Goal: Information Seeking & Learning: Compare options

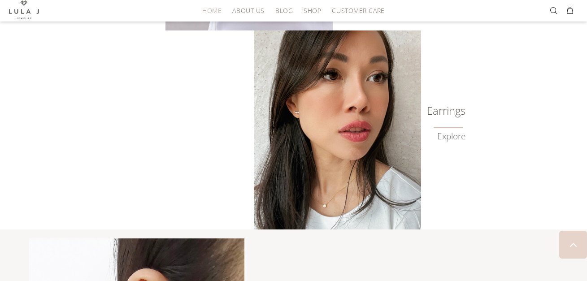
scroll to position [795, 0]
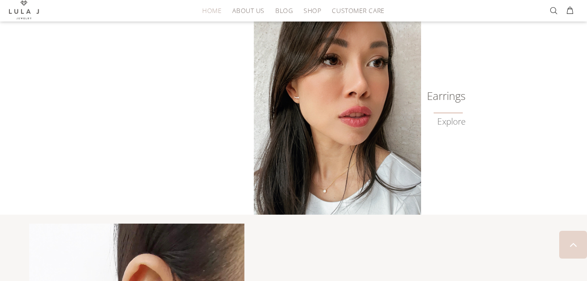
click at [395, 134] on img at bounding box center [337, 115] width 167 height 199
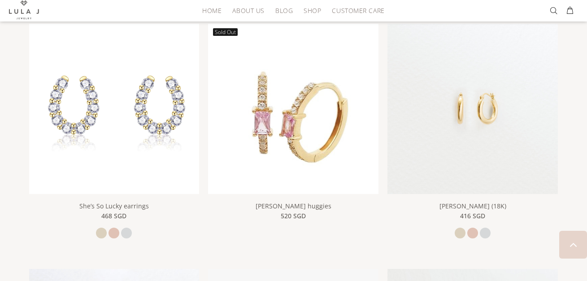
scroll to position [900, 0]
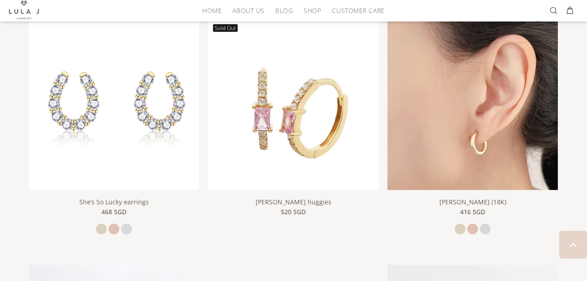
click at [484, 109] on img at bounding box center [473, 105] width 170 height 170
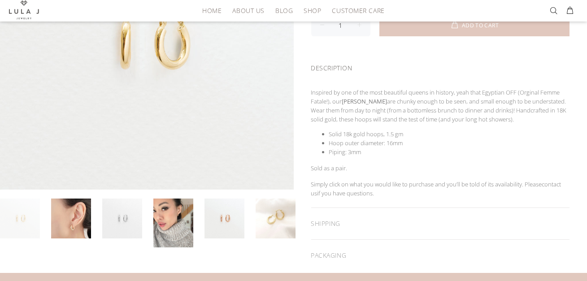
scroll to position [151, 0]
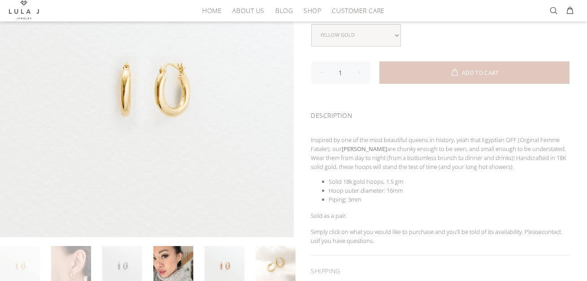
click at [86, 267] on link at bounding box center [71, 266] width 40 height 40
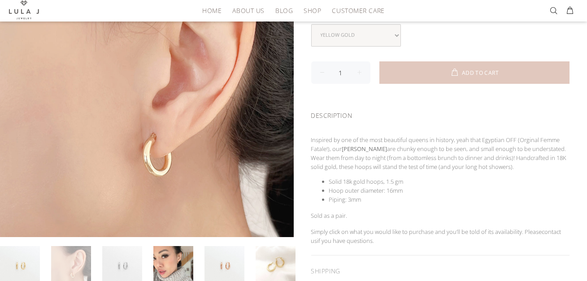
click at [185, 178] on div at bounding box center [147, 88] width 294 height 294
click at [130, 262] on link at bounding box center [122, 266] width 40 height 40
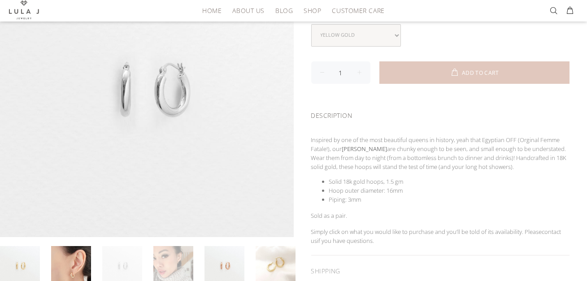
click at [162, 259] on link at bounding box center [173, 270] width 40 height 49
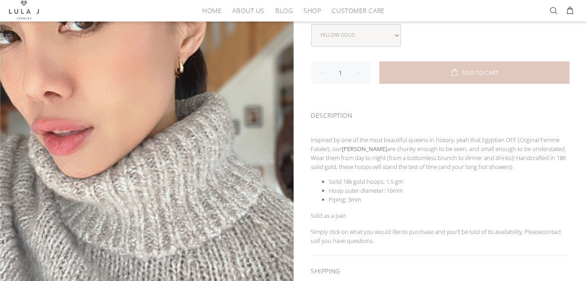
click at [424, 259] on div "SHIPPING" at bounding box center [440, 271] width 259 height 31
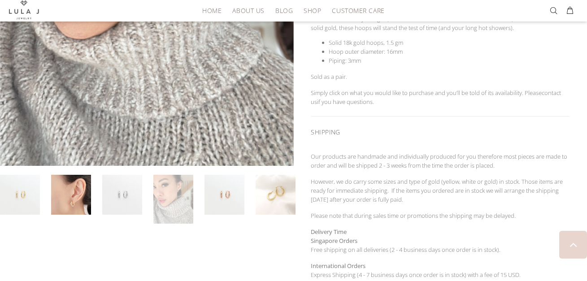
scroll to position [292, 0]
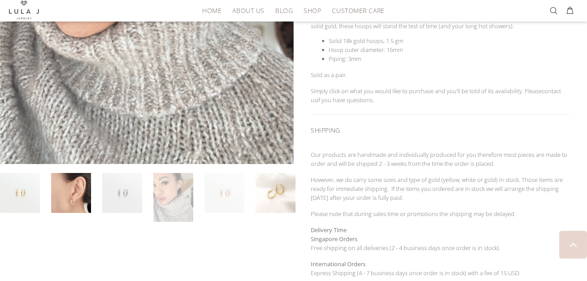
click at [214, 187] on link at bounding box center [225, 193] width 40 height 40
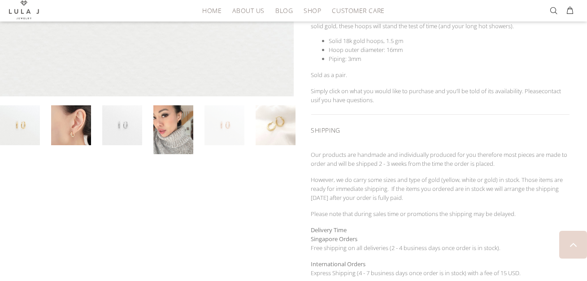
click at [274, 194] on div at bounding box center [147, 69] width 294 height 533
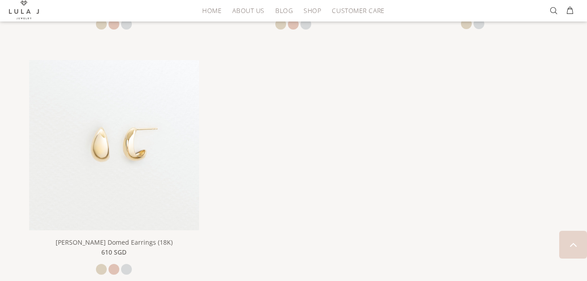
scroll to position [1606, 0]
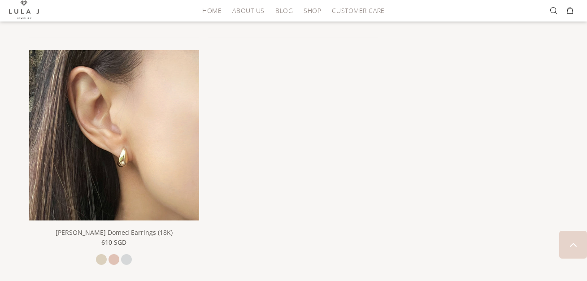
click at [122, 129] on img at bounding box center [114, 135] width 170 height 170
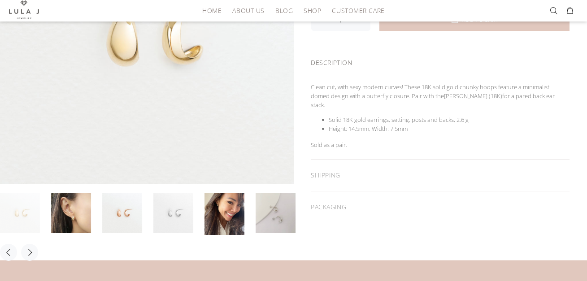
scroll to position [226, 0]
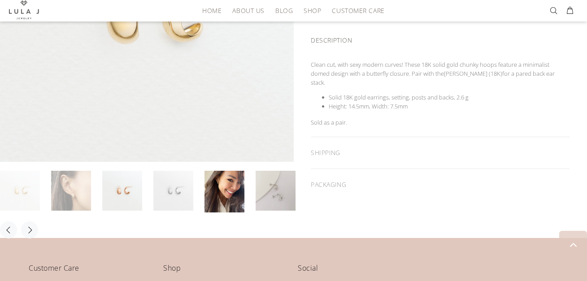
click at [85, 197] on link at bounding box center [71, 191] width 40 height 40
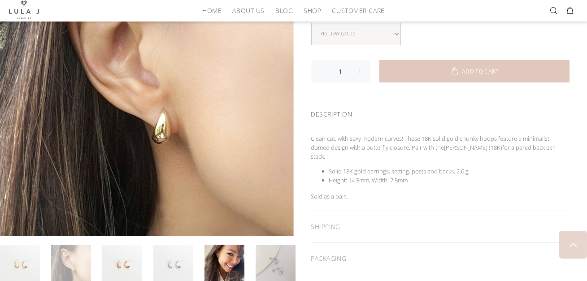
scroll to position [148, 0]
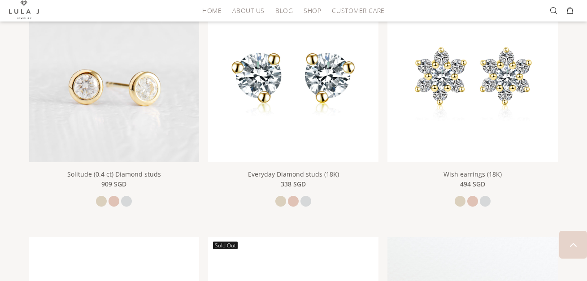
scroll to position [687, 0]
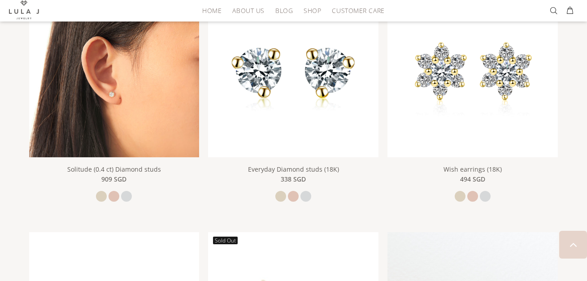
click at [152, 87] on img at bounding box center [114, 72] width 170 height 170
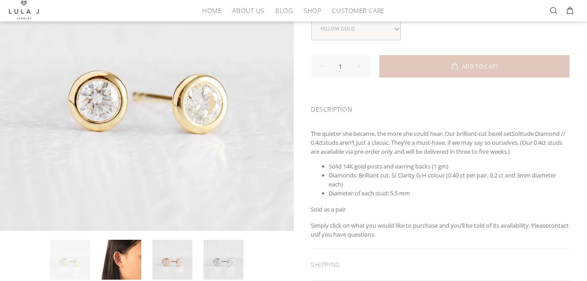
scroll to position [186, 0]
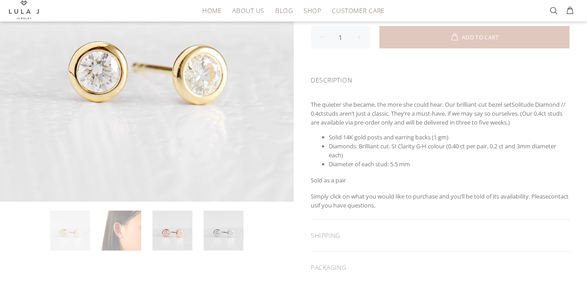
click at [108, 232] on link at bounding box center [121, 231] width 40 height 40
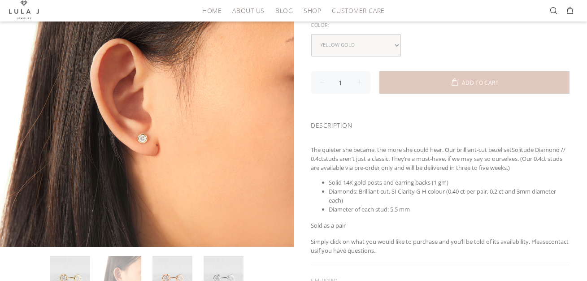
scroll to position [140, 0]
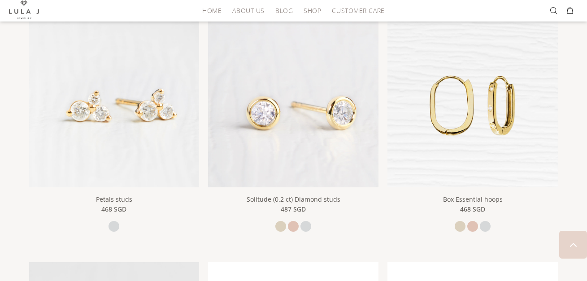
scroll to position [401, 0]
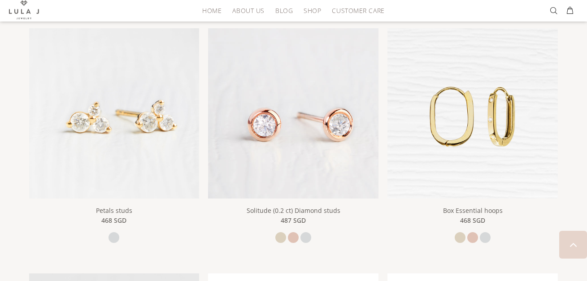
click at [295, 122] on img at bounding box center [293, 113] width 170 height 170
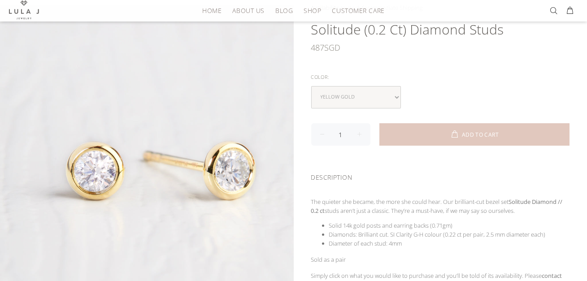
scroll to position [91, 0]
